Goal: Information Seeking & Learning: Check status

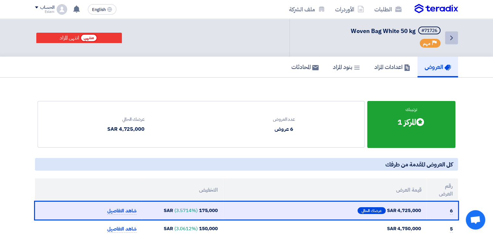
click at [449, 42] on link "Back" at bounding box center [451, 37] width 13 height 13
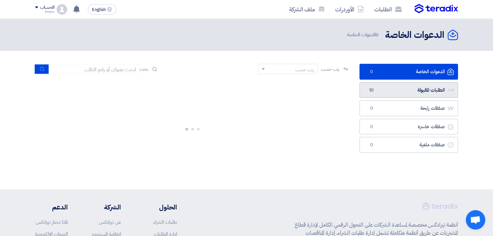
click at [423, 87] on link "الطلبات المقبولة الطلبات المقبولة 10" at bounding box center [409, 90] width 99 height 16
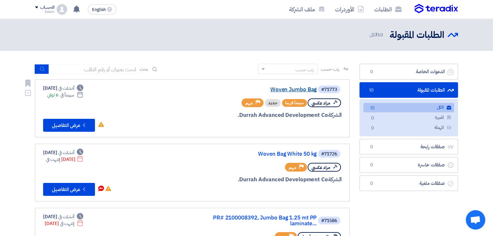
click at [277, 91] on link "Woven Jumbo Bag" at bounding box center [252, 90] width 130 height 6
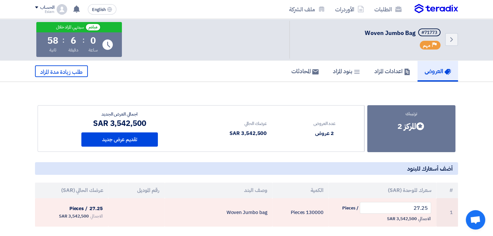
click at [45, 7] on div "الحساب" at bounding box center [47, 8] width 14 height 6
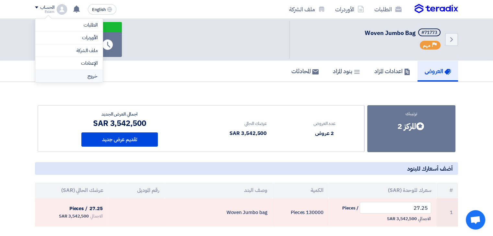
click at [73, 74] on li "خروج" at bounding box center [68, 76] width 67 height 13
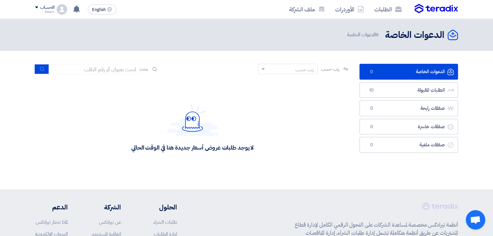
click at [33, 127] on div "لا يوجد طلبات عروض أسعار جديدة هنا في الوقت الحالي" at bounding box center [192, 127] width 325 height 97
click at [427, 94] on link "الطلبات المقبولة الطلبات المقبولة 10" at bounding box center [409, 90] width 99 height 16
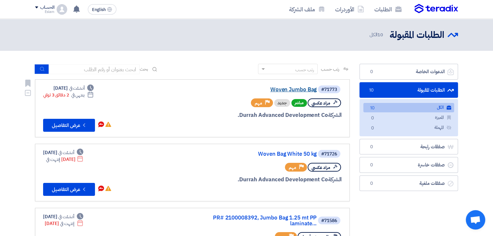
click at [312, 89] on link "Woven Jumbo Bag" at bounding box center [252, 90] width 130 height 6
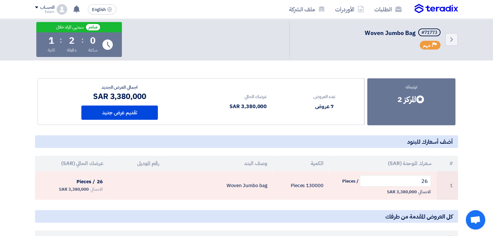
scroll to position [65, 0]
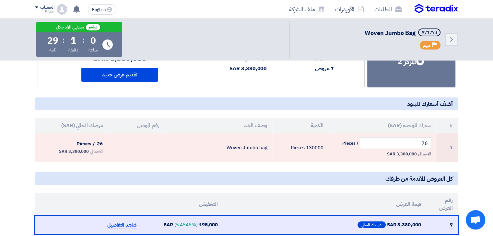
click at [16, 153] on section "ترتيبك Bids submitted المركز 2 عدد العروض 7 عروض عرضك الحالي # 26" at bounding box center [246, 186] width 493 height 338
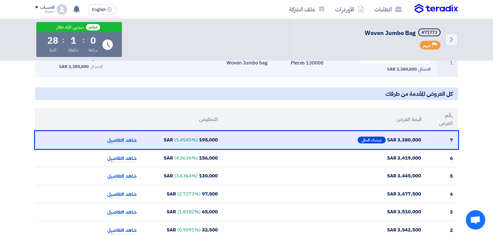
scroll to position [162, 0]
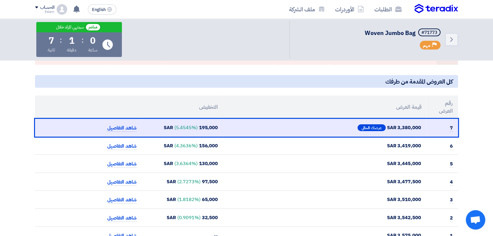
click at [21, 85] on section "ترتيبك Bids submitted المركز 2 عدد العروض 7 عروض عرضك الحالي # 26" at bounding box center [246, 89] width 493 height 338
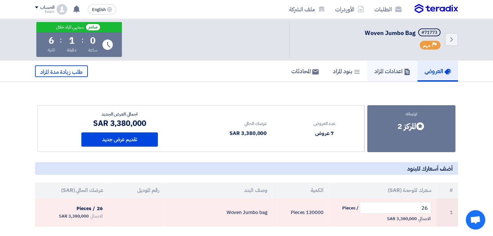
click at [381, 71] on h5 "اعدادات المزاد" at bounding box center [392, 70] width 36 height 7
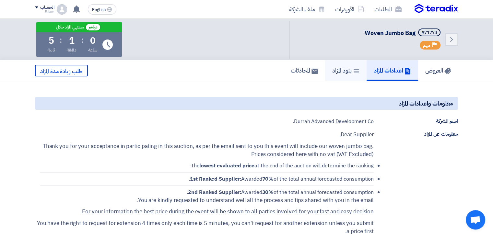
click at [362, 71] on link "بنود المزاد" at bounding box center [345, 70] width 41 height 21
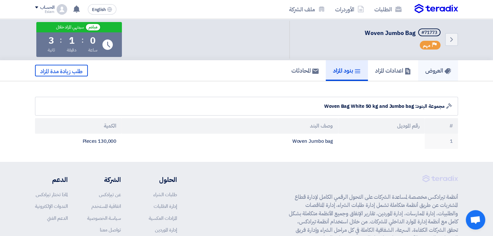
click at [442, 72] on h5 "العروض" at bounding box center [438, 70] width 26 height 7
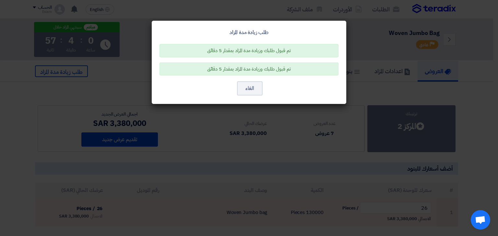
click at [165, 34] on div "طلب زيادة مدة المزاد" at bounding box center [249, 33] width 179 height 8
click at [253, 84] on button "الغاء" at bounding box center [250, 88] width 26 height 14
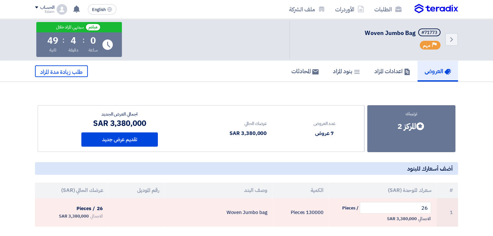
click at [474, 62] on div "العروض اعدادات المزاد بنود المزاد المحادثات طلب زيادة مدة المزاد" at bounding box center [246, 71] width 493 height 21
